Goal: Transaction & Acquisition: Download file/media

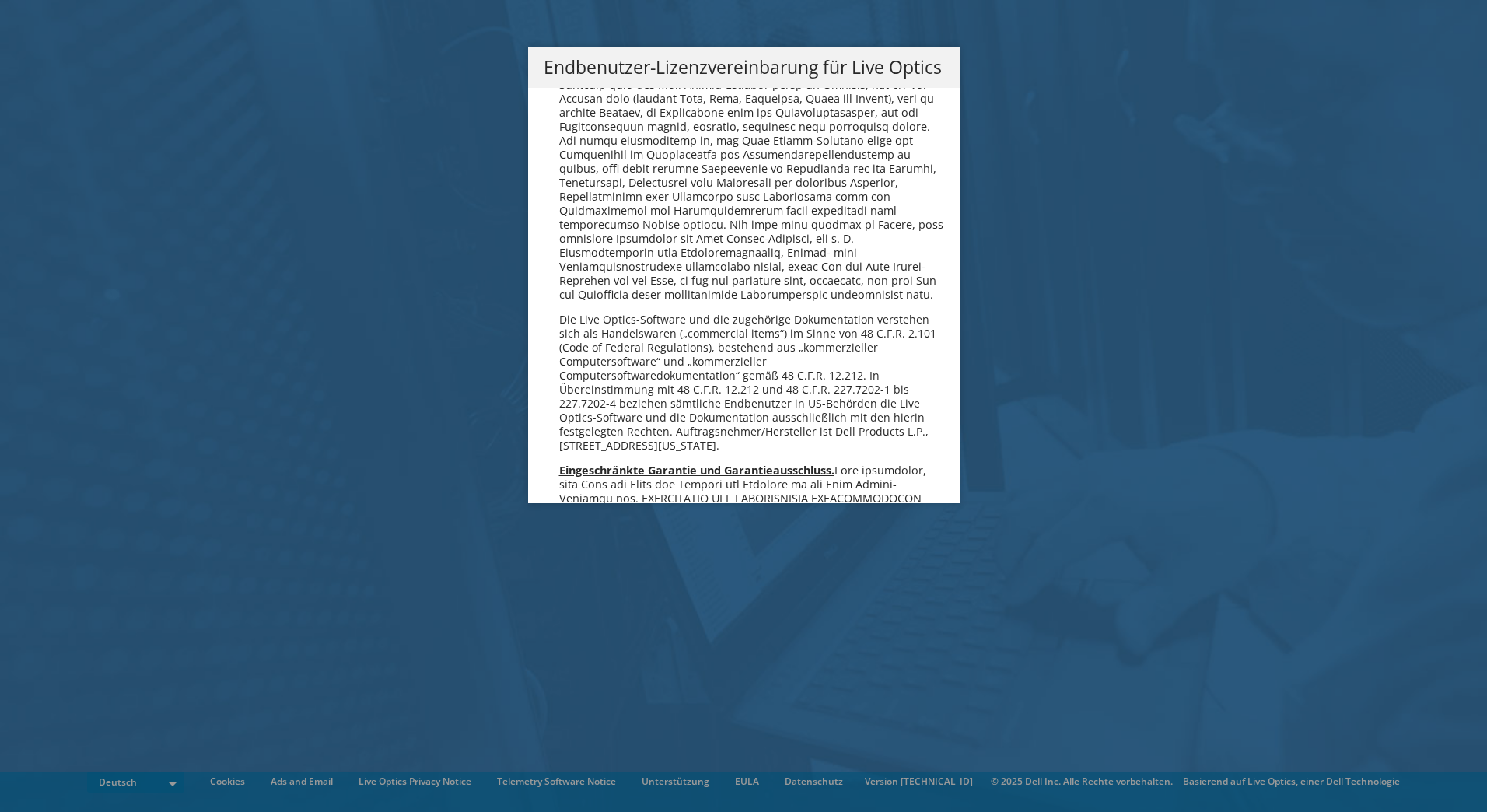
scroll to position [7646, 0]
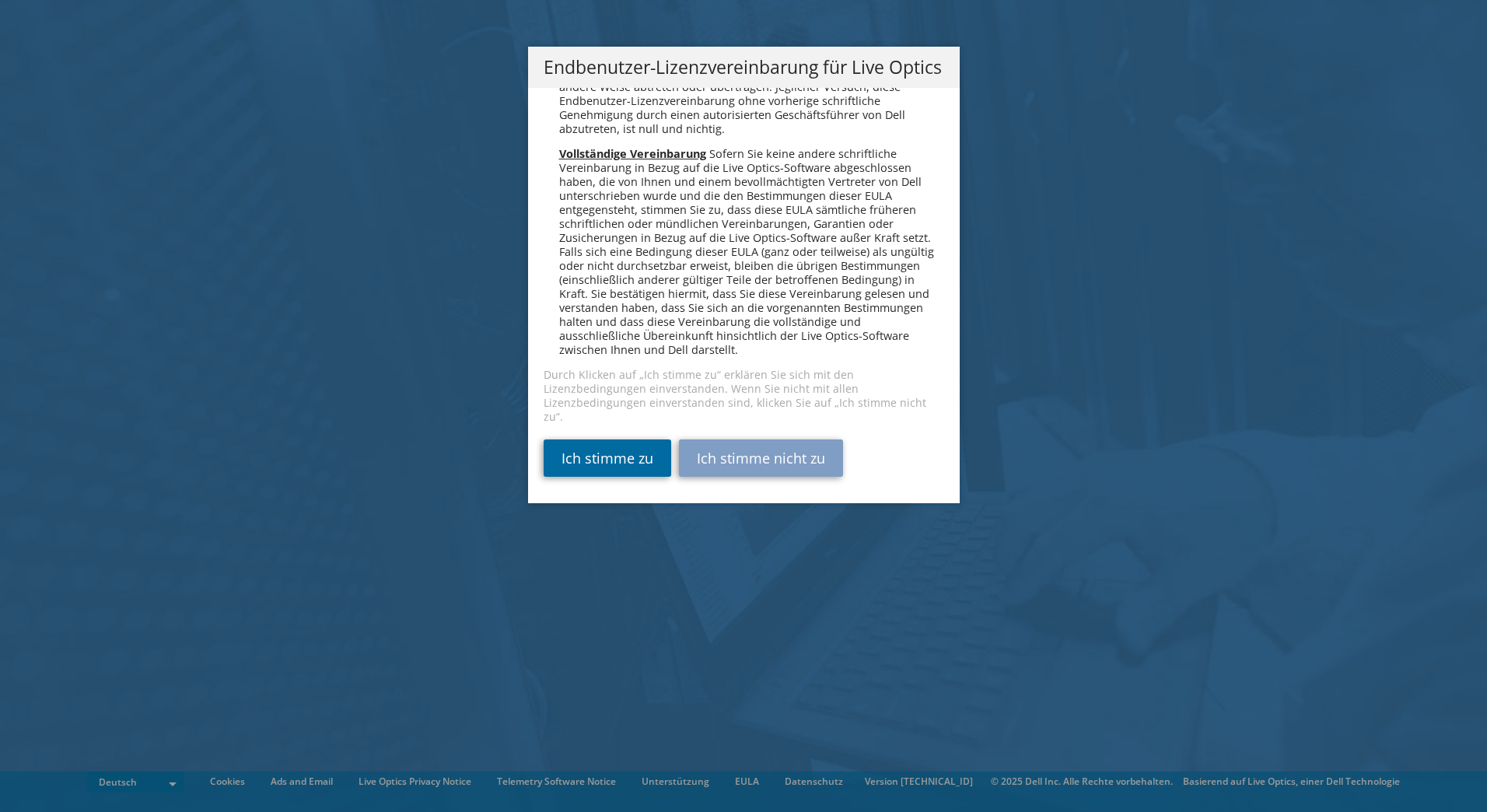
click at [602, 456] on link "Ich stimme zu" at bounding box center [608, 459] width 128 height 38
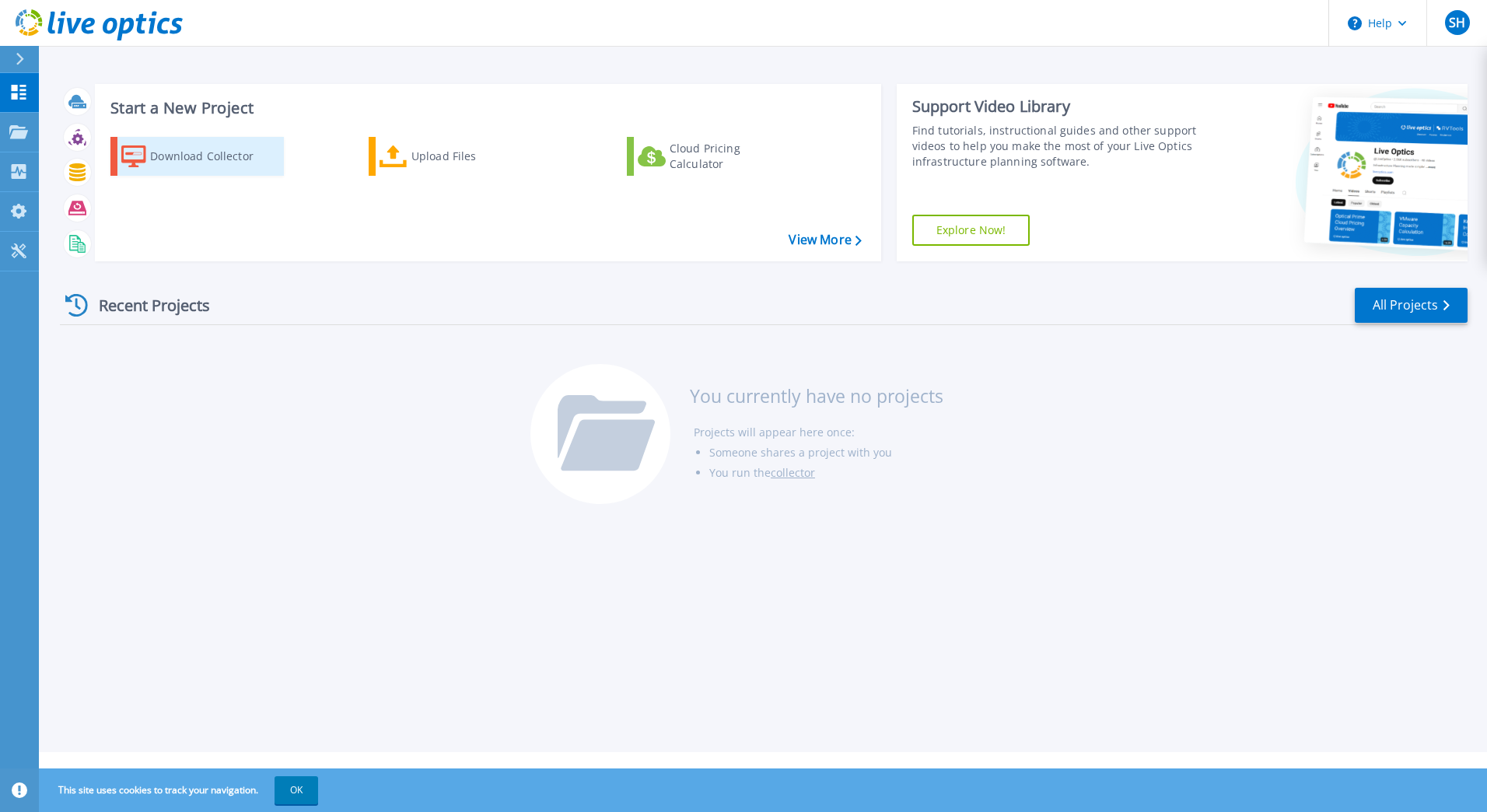
click at [189, 163] on div "Download Collector" at bounding box center [211, 156] width 124 height 31
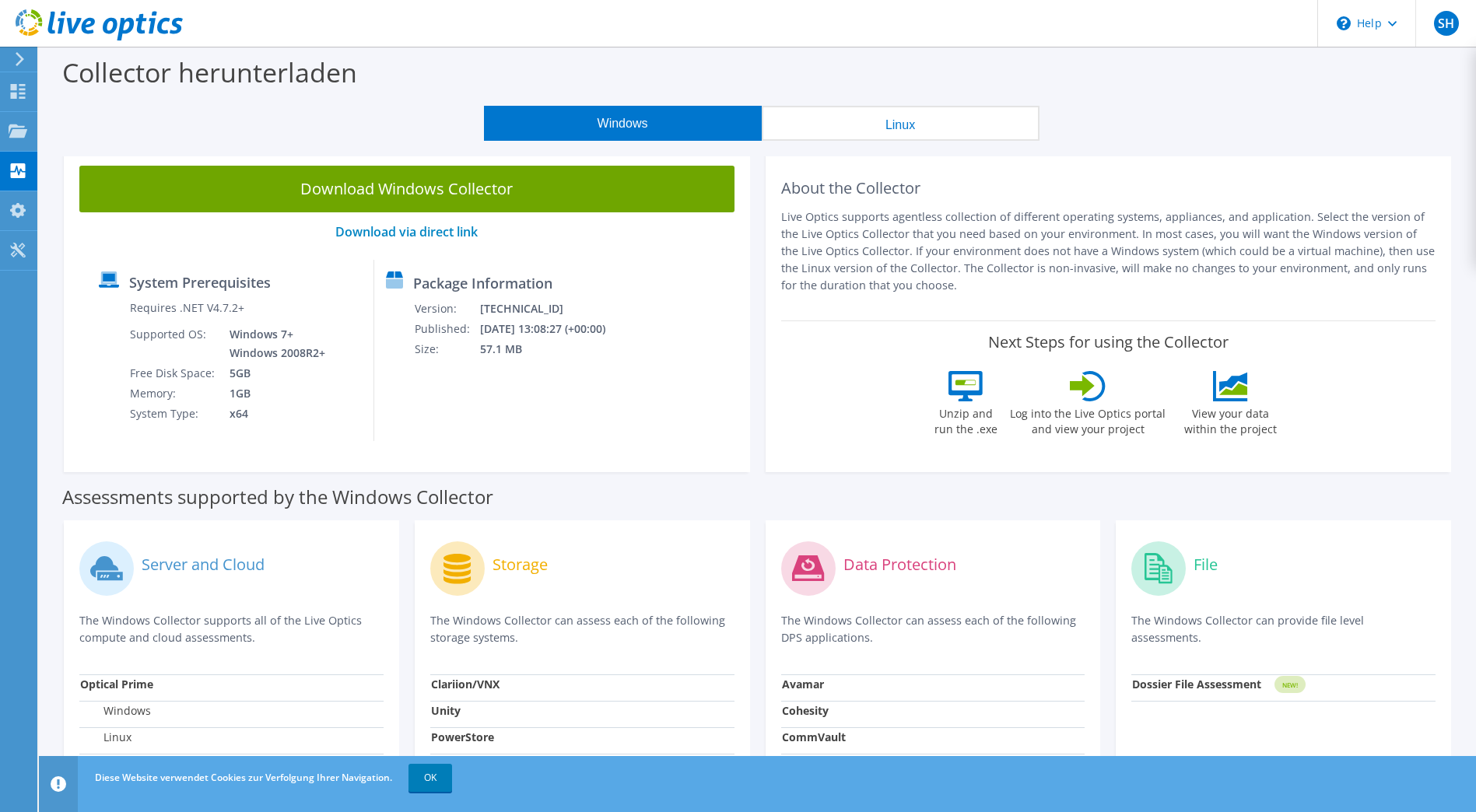
click at [506, 184] on link "Download Windows Collector" at bounding box center [407, 189] width 656 height 47
